Goal: Task Accomplishment & Management: Use online tool/utility

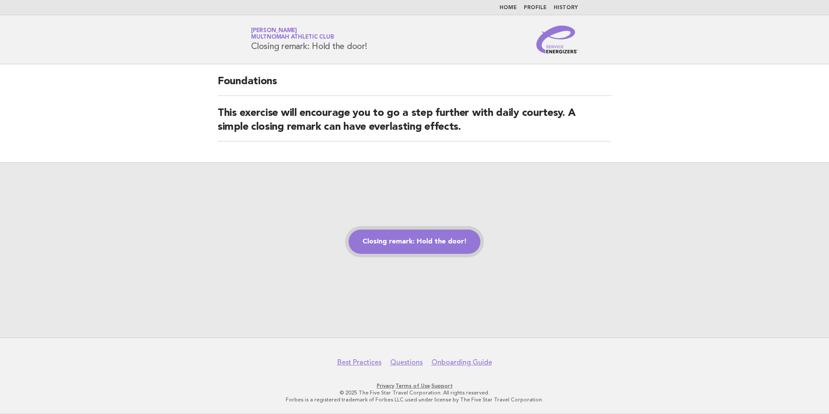
click at [404, 245] on link "Closing remark: Hold the door!" at bounding box center [415, 241] width 132 height 24
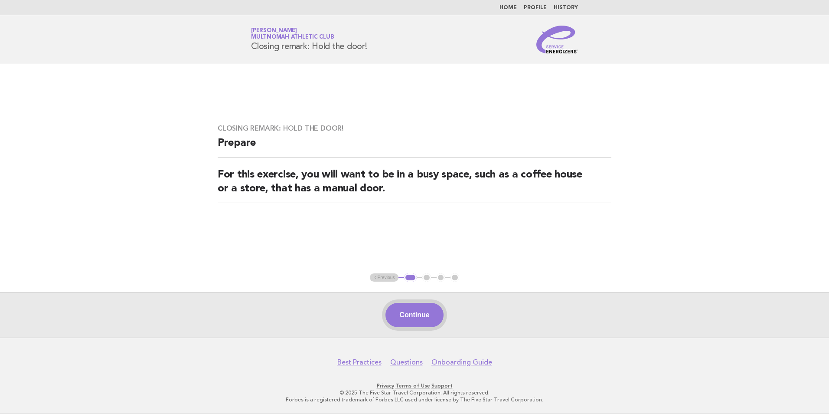
click at [408, 324] on button "Continue" at bounding box center [415, 315] width 58 height 24
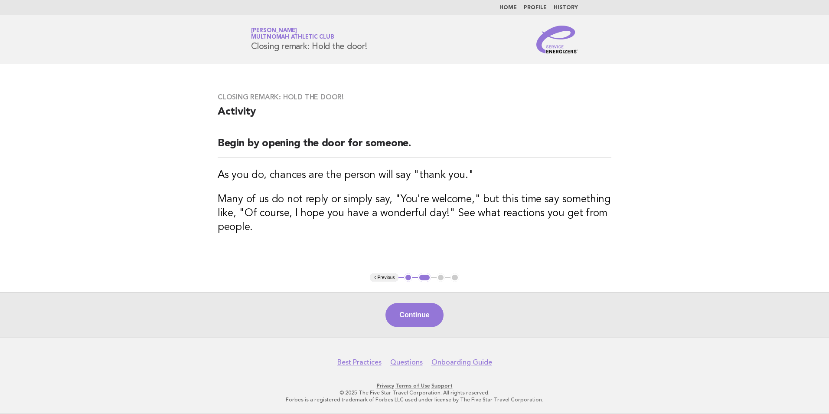
click at [406, 302] on div "Continue" at bounding box center [414, 315] width 829 height 46
click at [406, 310] on button "Continue" at bounding box center [415, 315] width 58 height 24
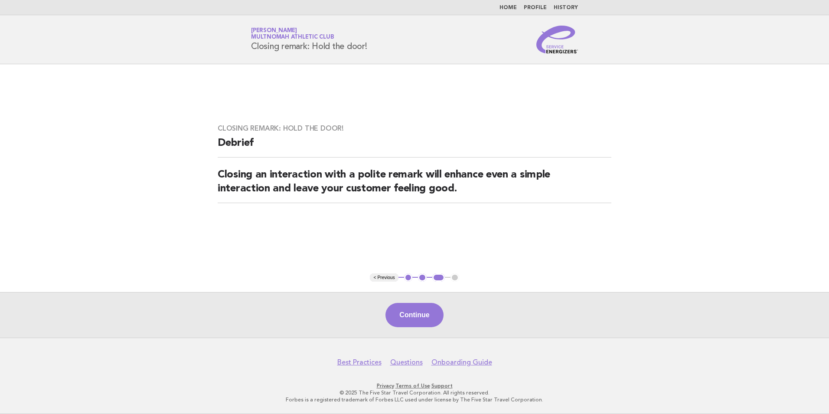
click at [406, 302] on div "Continue" at bounding box center [414, 315] width 829 height 46
click at [428, 310] on button "Continue" at bounding box center [415, 315] width 58 height 24
